Goal: Information Seeking & Learning: Learn about a topic

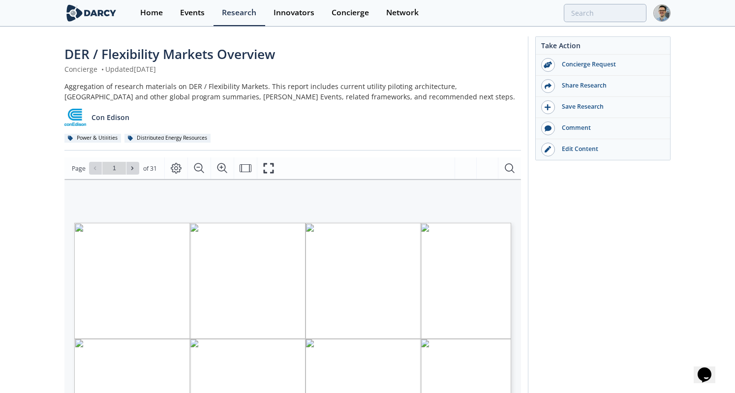
type input "2"
type input "1"
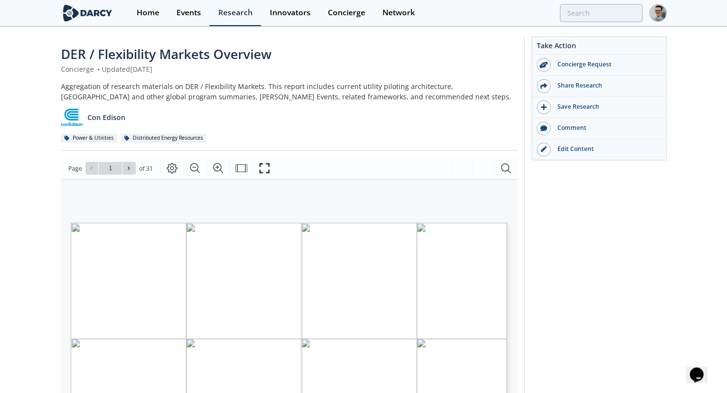
click at [34, 277] on div "DER / Flexibility Markets Overview Concierge • Updated February 10, 2025 Aggreg…" at bounding box center [363, 379] width 727 height 702
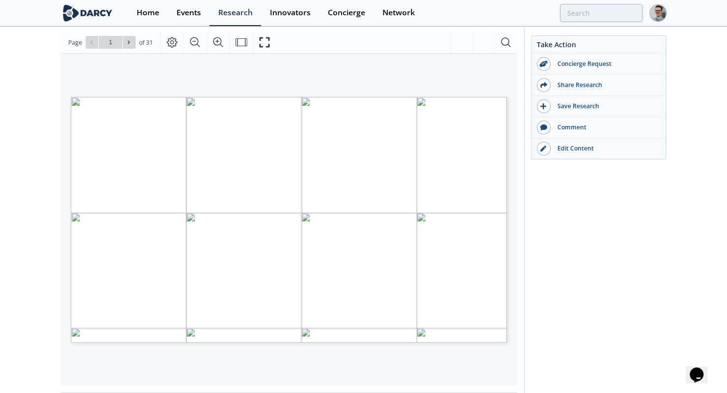
scroll to position [109, 0]
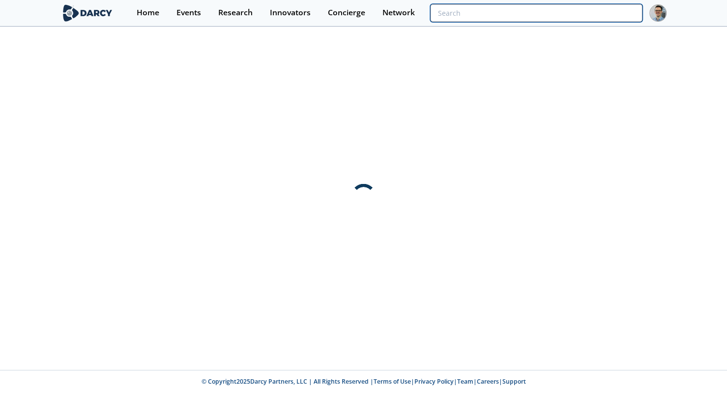
click at [581, 15] on input "search" at bounding box center [536, 13] width 212 height 18
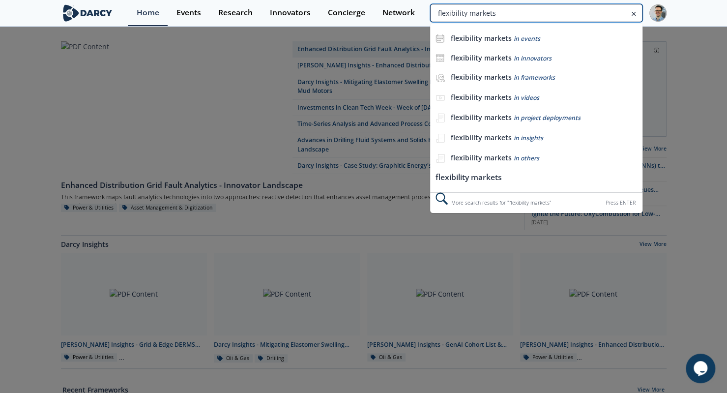
type input "flexibility markets"
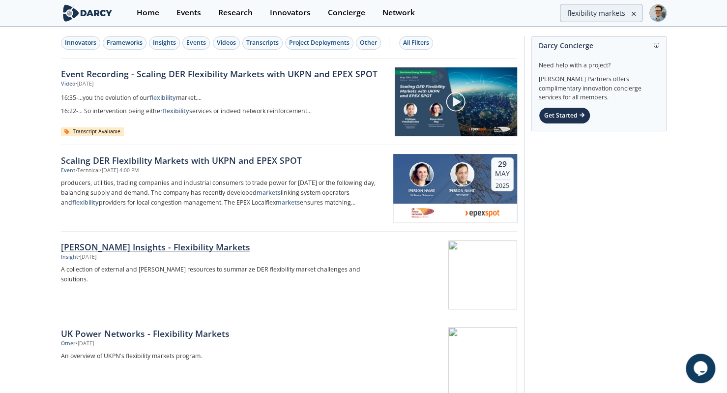
click at [388, 261] on div "Darcy Insights - Flexibility Markets Insight • May 28, 2025 A collection of ext…" at bounding box center [227, 274] width 332 height 69
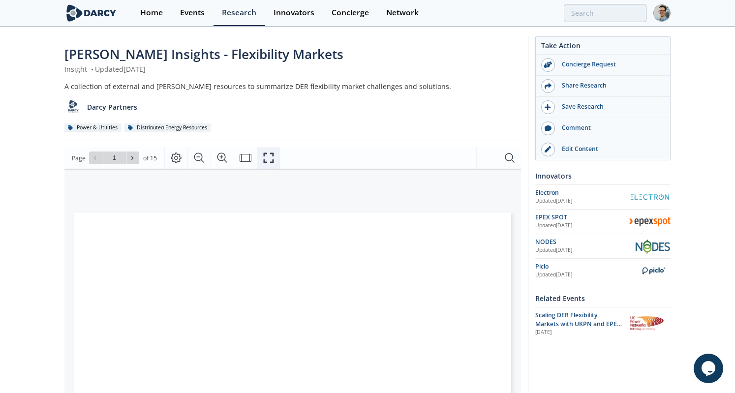
click at [265, 160] on icon "Fullscreen" at bounding box center [269, 158] width 12 height 12
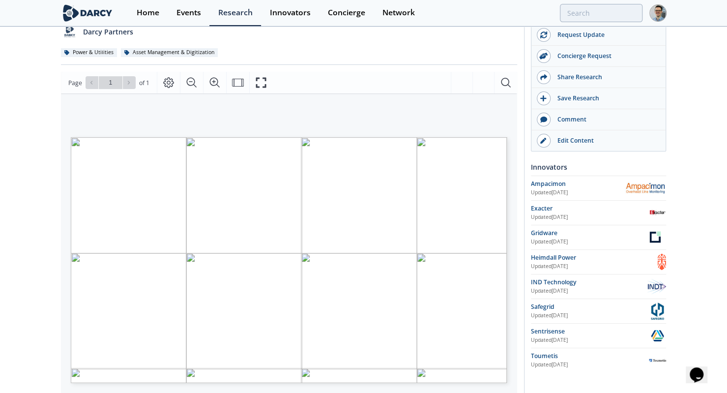
scroll to position [89, 0]
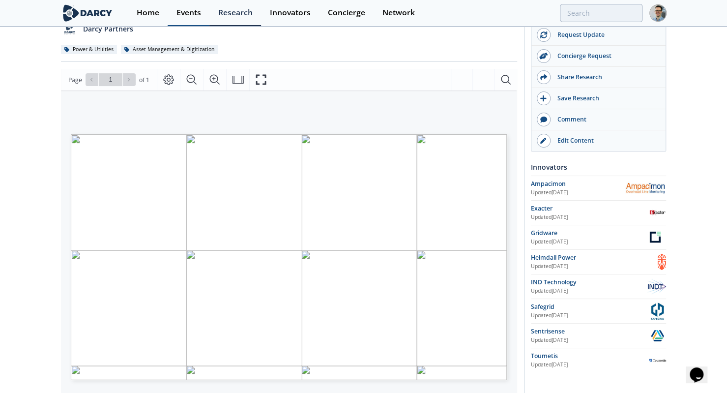
click at [172, 11] on link "Events" at bounding box center [189, 13] width 42 height 26
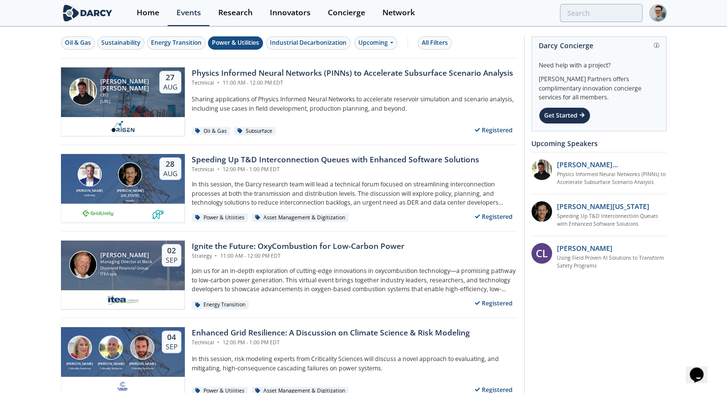
click at [235, 44] on div "Power & Utilities" at bounding box center [235, 42] width 47 height 9
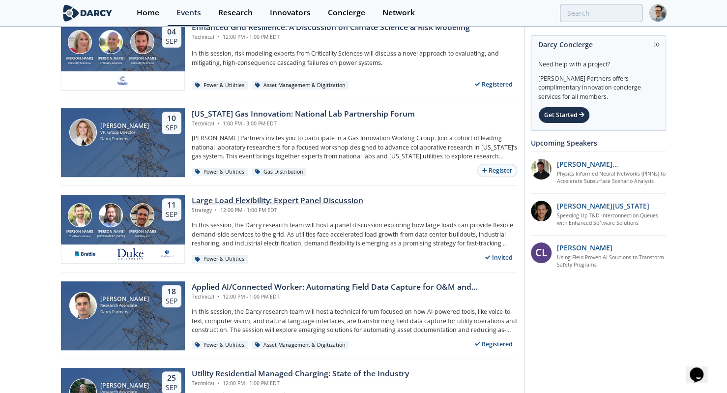
scroll to position [145, 0]
